Goal: Task Accomplishment & Management: Use online tool/utility

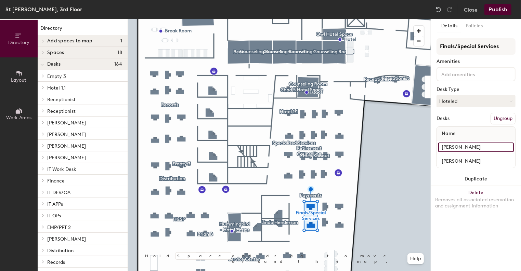
click at [478, 147] on input "[PERSON_NAME]" at bounding box center [476, 148] width 76 height 10
type input "[PERSON_NAME]"
click at [478, 162] on input "[PERSON_NAME]" at bounding box center [476, 161] width 76 height 10
type input "Hotel1.2"
click at [499, 11] on button "Publish" at bounding box center [498, 9] width 27 height 11
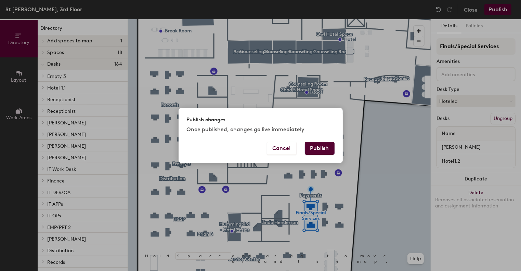
click at [319, 150] on button "Publish" at bounding box center [320, 148] width 30 height 13
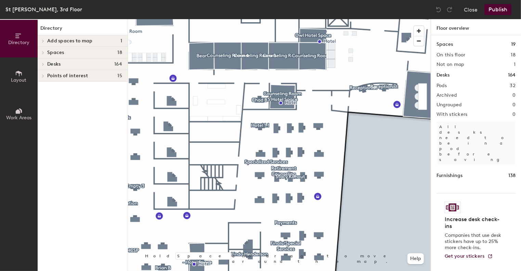
click at [249, 19] on div at bounding box center [279, 19] width 303 height 0
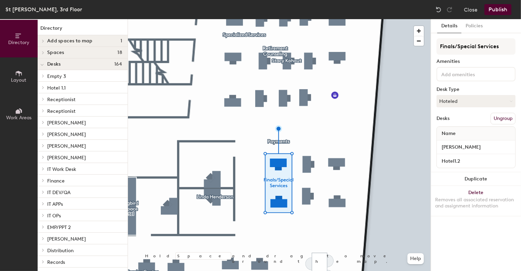
click at [506, 116] on button "Ungroup" at bounding box center [503, 119] width 25 height 12
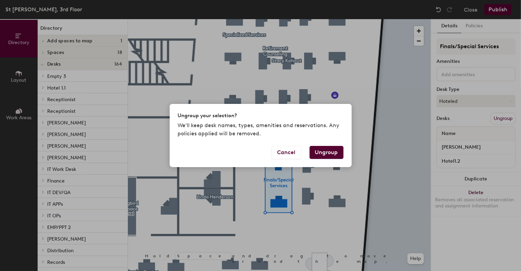
click at [314, 152] on button "Ungroup" at bounding box center [327, 152] width 34 height 13
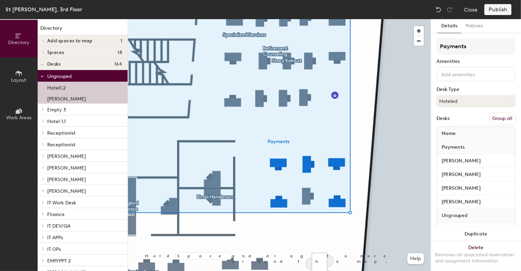
click at [495, 119] on button "Group all" at bounding box center [502, 119] width 26 height 12
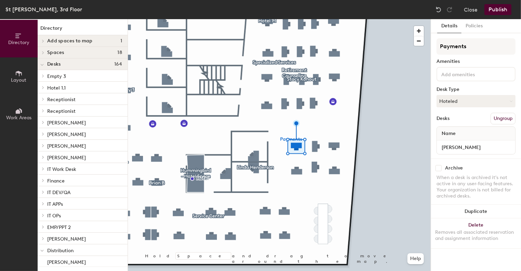
click at [497, 117] on button "Ungroup" at bounding box center [503, 119] width 25 height 12
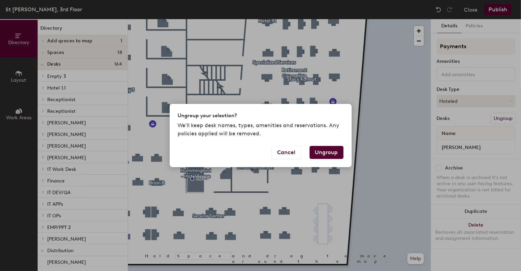
click at [315, 153] on button "Ungroup" at bounding box center [327, 152] width 34 height 13
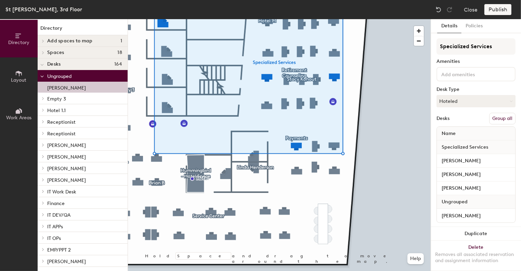
click at [493, 118] on button "Group all" at bounding box center [502, 119] width 26 height 12
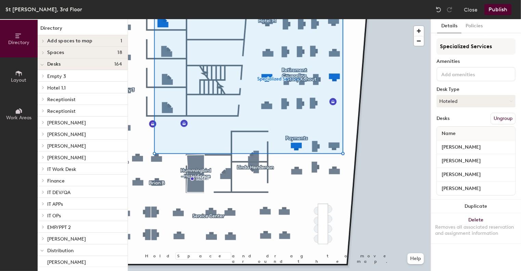
click at [503, 7] on button "Publish" at bounding box center [498, 9] width 27 height 11
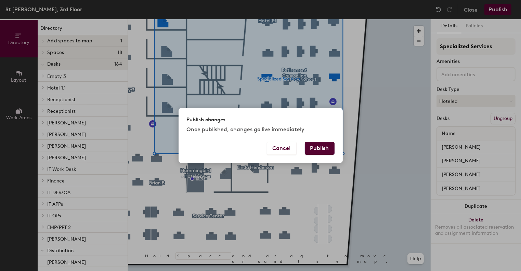
click at [322, 147] on button "Publish" at bounding box center [320, 148] width 30 height 13
